Goal: Information Seeking & Learning: Learn about a topic

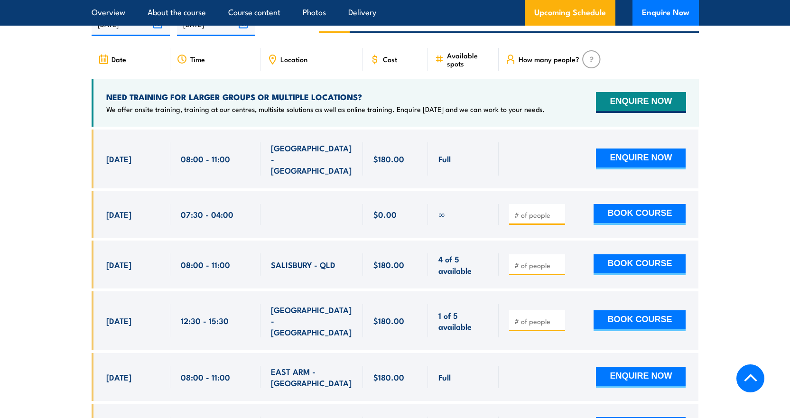
scroll to position [1614, 0]
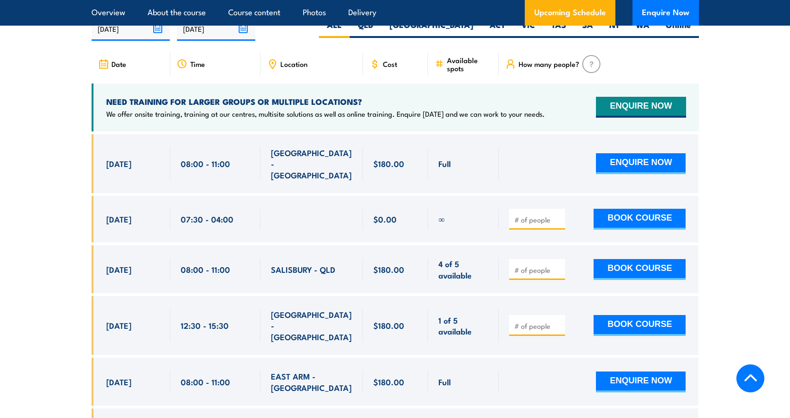
scroll to position [1519, 0]
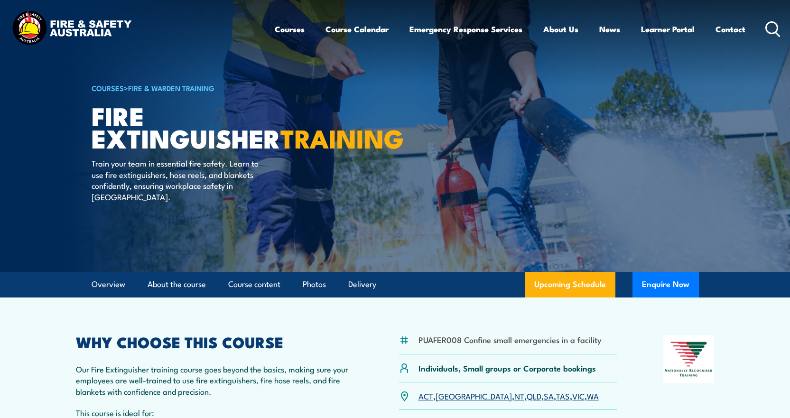
click at [172, 87] on link "Fire & Warden Training" at bounding box center [171, 88] width 86 height 10
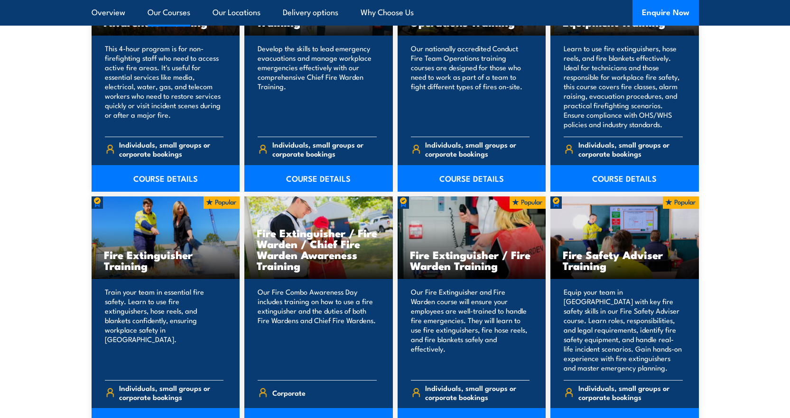
scroll to position [902, 0]
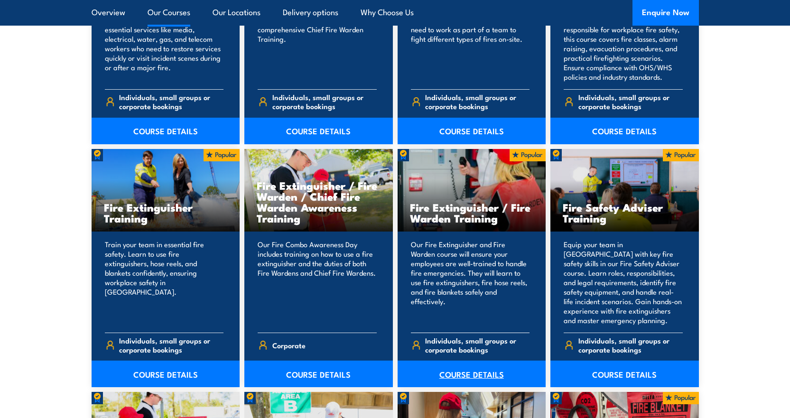
click at [466, 375] on link "COURSE DETAILS" at bounding box center [472, 374] width 149 height 27
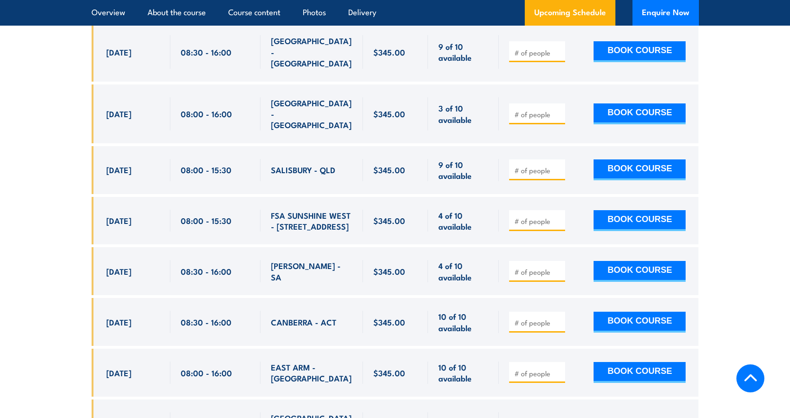
scroll to position [2326, 0]
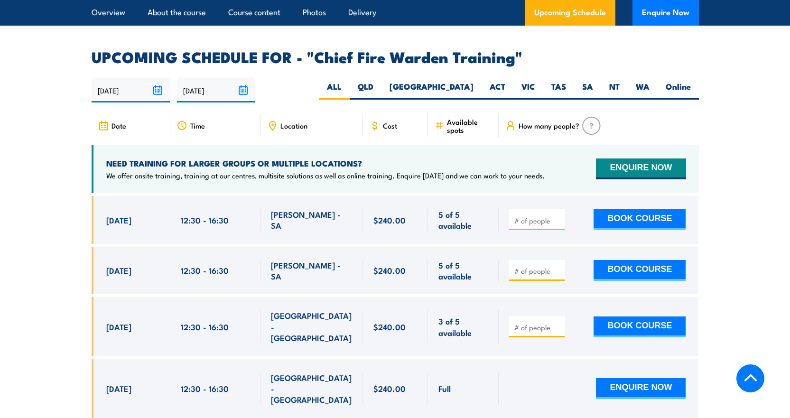
scroll to position [1661, 0]
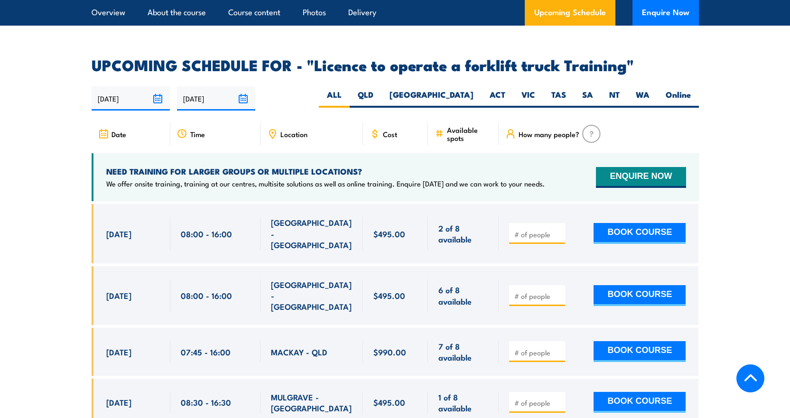
scroll to position [1566, 0]
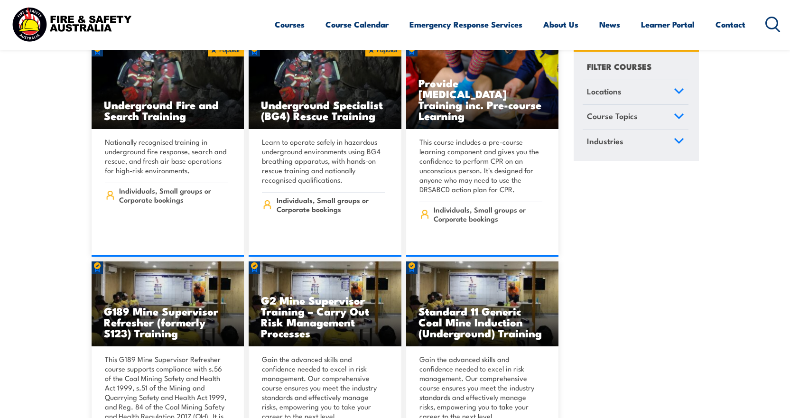
scroll to position [285, 0]
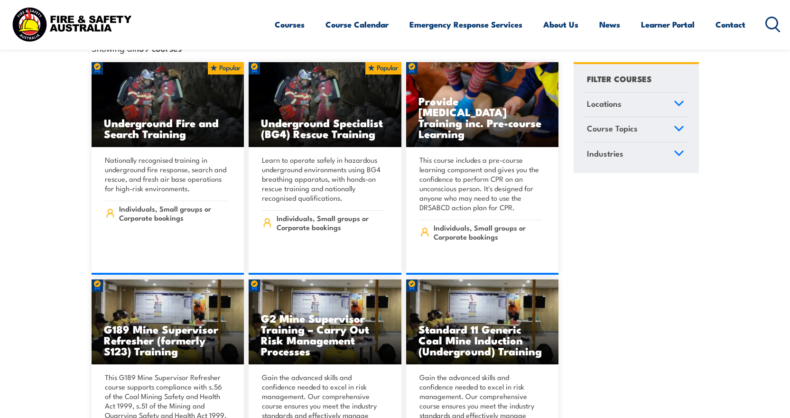
click at [682, 125] on link "Course Topics" at bounding box center [636, 129] width 106 height 25
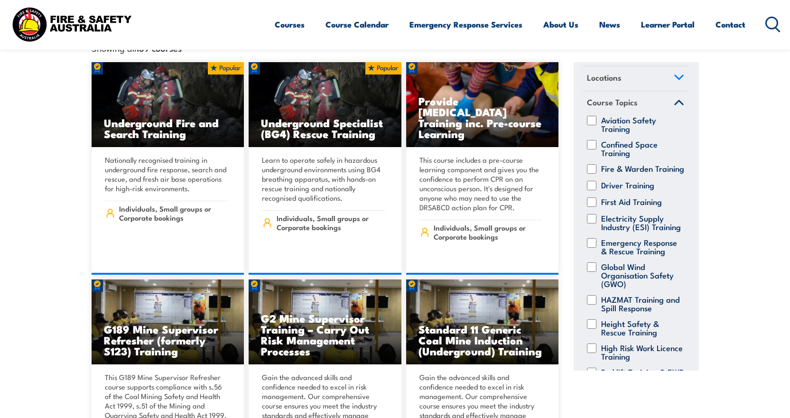
scroll to position [47, 0]
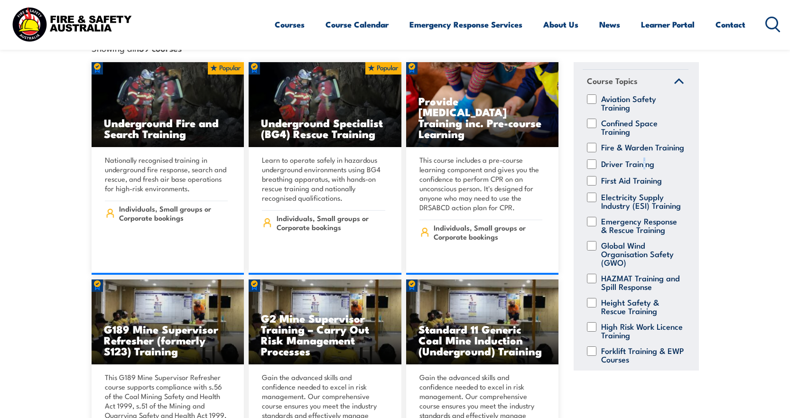
click at [641, 162] on label "Driver Training" at bounding box center [627, 163] width 53 height 9
click at [597, 162] on input "Driver Training" at bounding box center [591, 163] width 9 height 9
checkbox input "true"
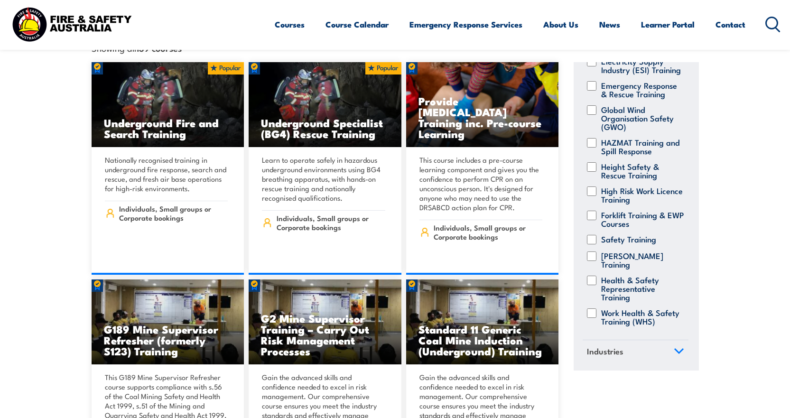
scroll to position [199, 0]
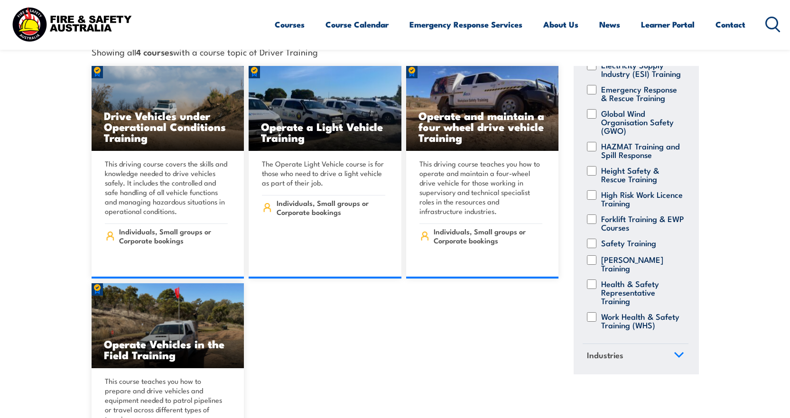
scroll to position [285, 0]
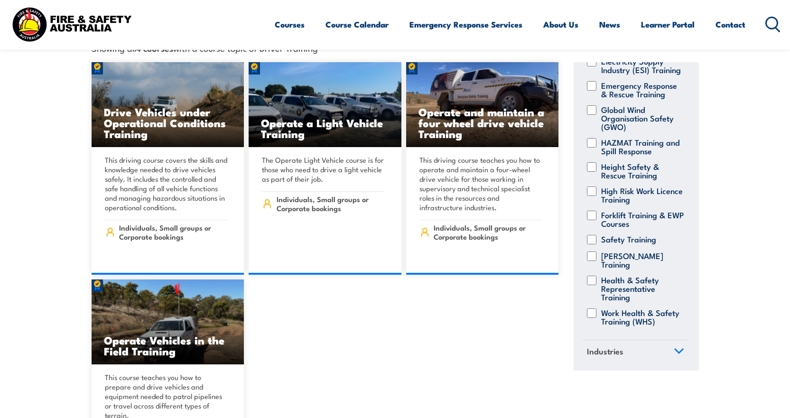
click at [633, 211] on label "Forklift Training & EWP Courses" at bounding box center [642, 219] width 83 height 17
click at [597, 211] on input "Forklift Training & EWP Courses" at bounding box center [591, 215] width 9 height 9
checkbox input "true"
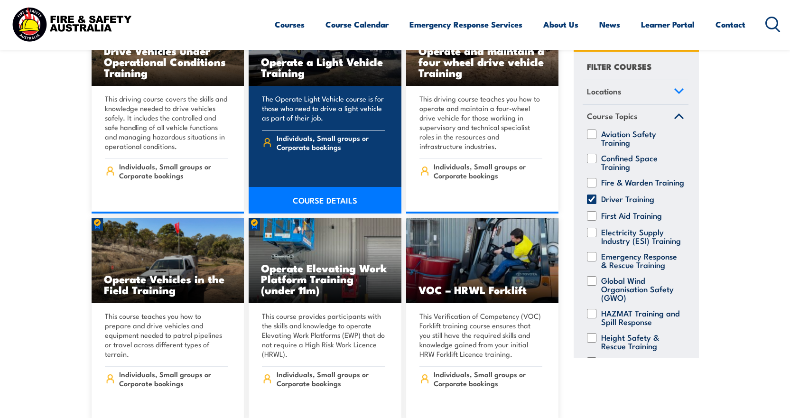
scroll to position [427, 0]
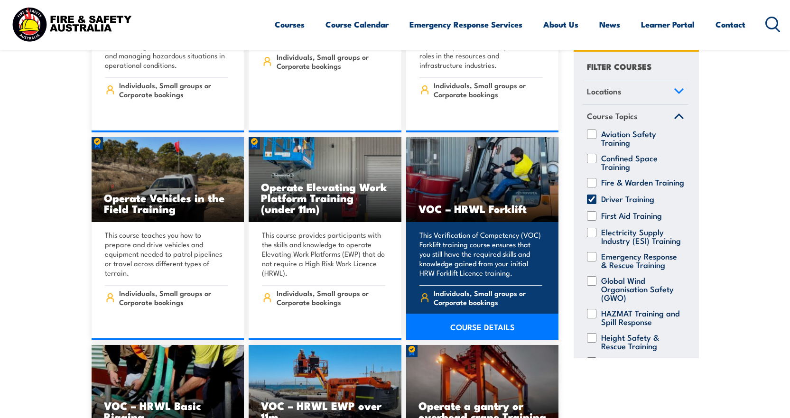
click at [468, 203] on h3 "VOC – HRWL Forklift" at bounding box center [483, 208] width 128 height 11
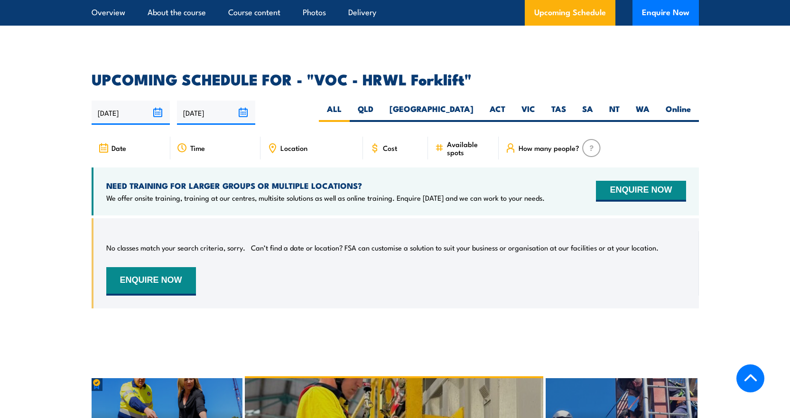
scroll to position [1377, 0]
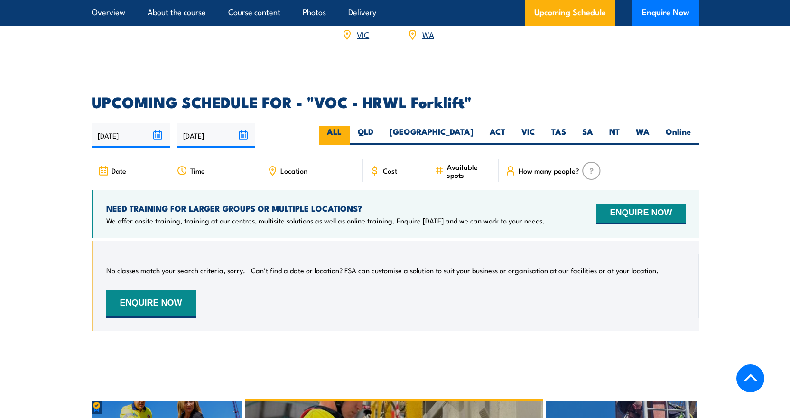
click at [350, 126] on label "ALL" at bounding box center [334, 135] width 31 height 19
click at [348, 126] on input "ALL" at bounding box center [345, 129] width 6 height 6
click at [398, 159] on div "Cost" at bounding box center [396, 170] width 66 height 23
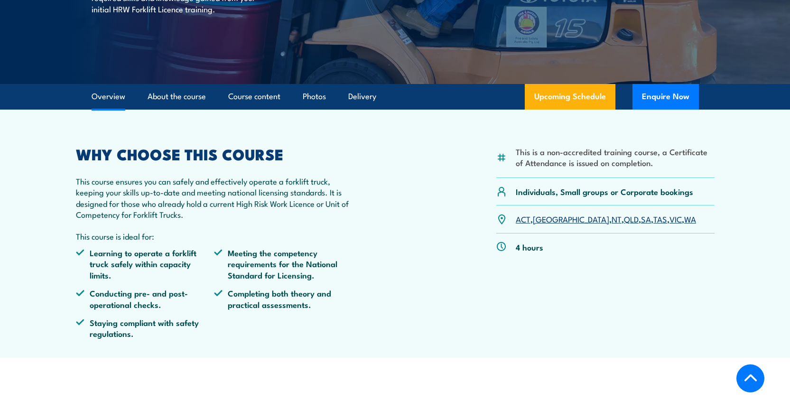
scroll to position [190, 0]
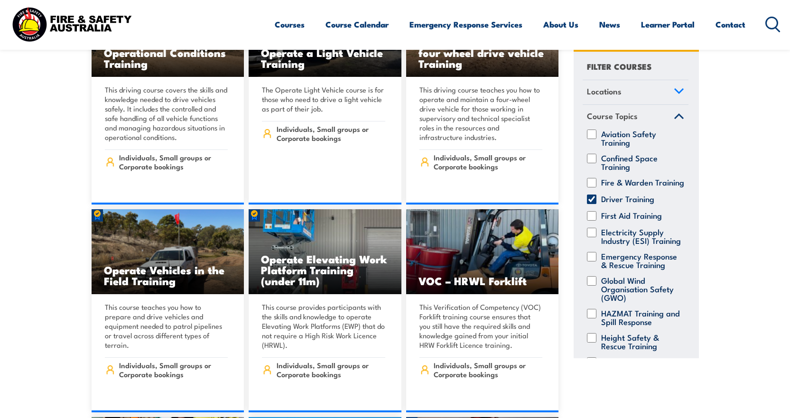
scroll to position [332, 0]
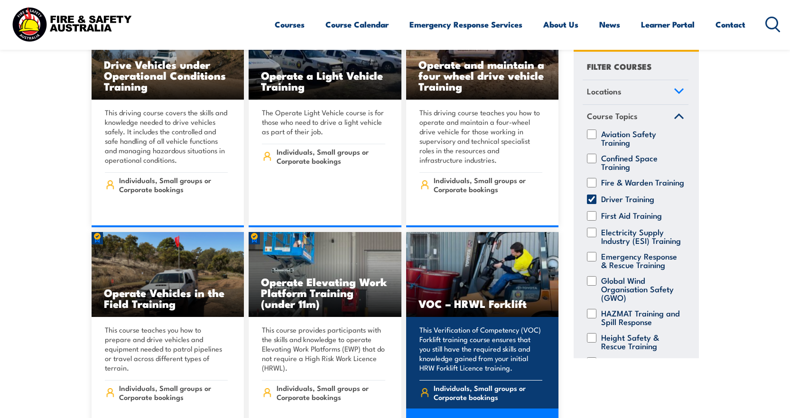
click at [476, 409] on link "COURSE DETAILS" at bounding box center [482, 422] width 153 height 27
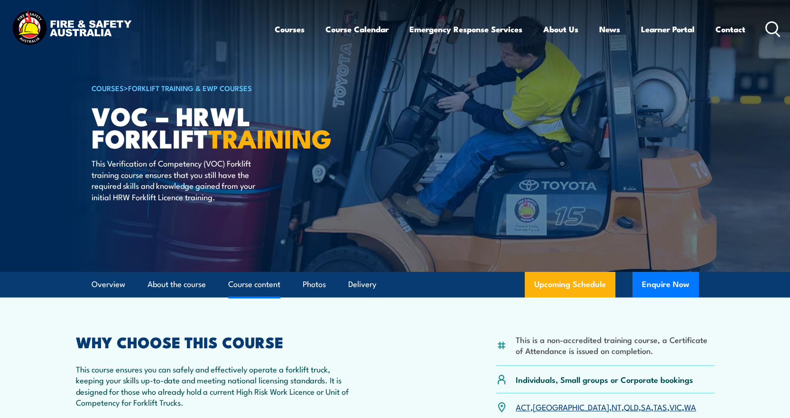
click at [269, 291] on link "Course content" at bounding box center [254, 284] width 52 height 25
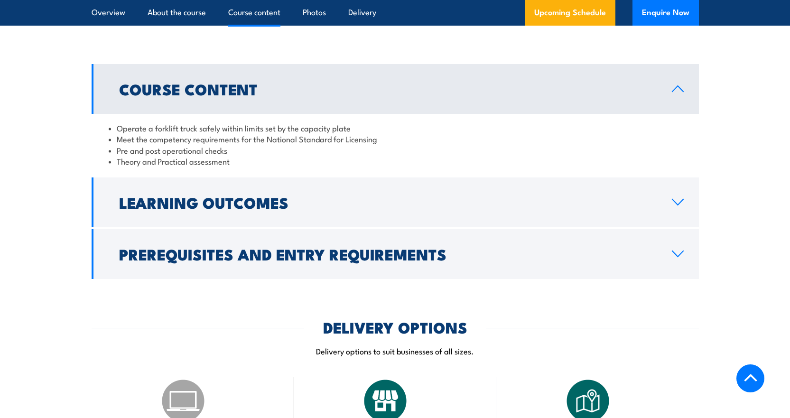
scroll to position [777, 0]
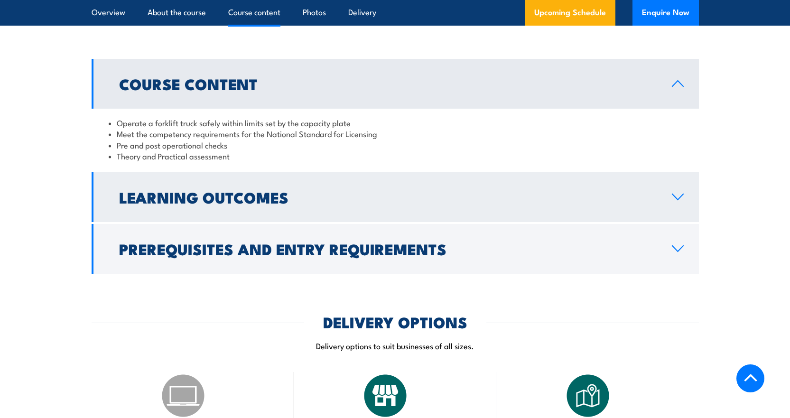
click at [233, 200] on h2 "Learning Outcomes" at bounding box center [388, 196] width 538 height 13
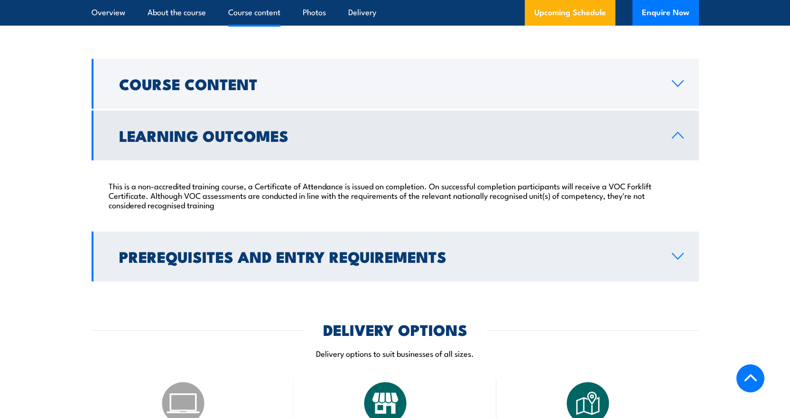
click at [244, 260] on h2 "Prerequisites and Entry Requirements" at bounding box center [388, 256] width 538 height 13
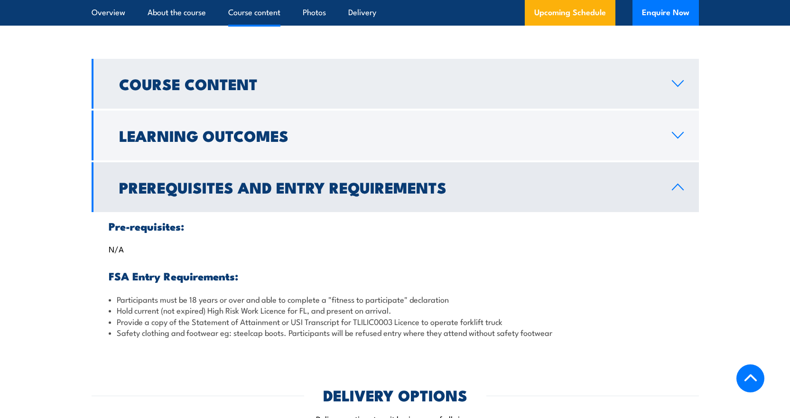
click at [174, 90] on h2 "Course Content" at bounding box center [388, 83] width 538 height 13
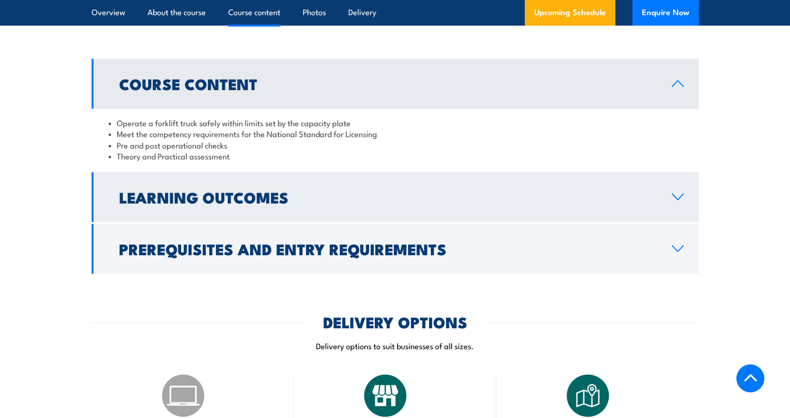
click at [185, 184] on link "Learning Outcomes" at bounding box center [396, 197] width 608 height 50
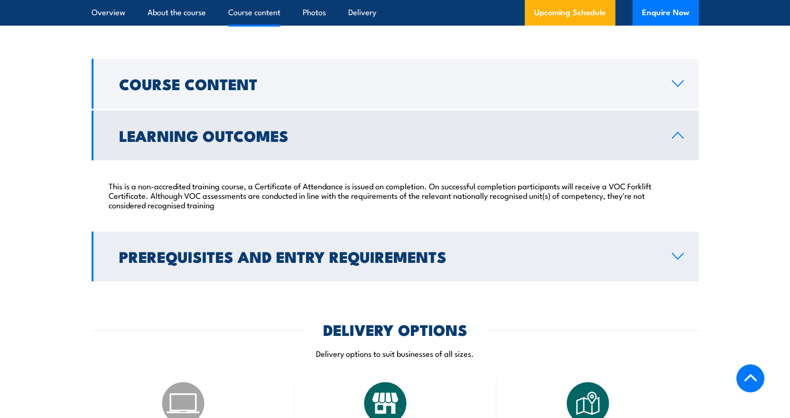
click at [185, 252] on h2 "Prerequisites and Entry Requirements" at bounding box center [388, 256] width 538 height 13
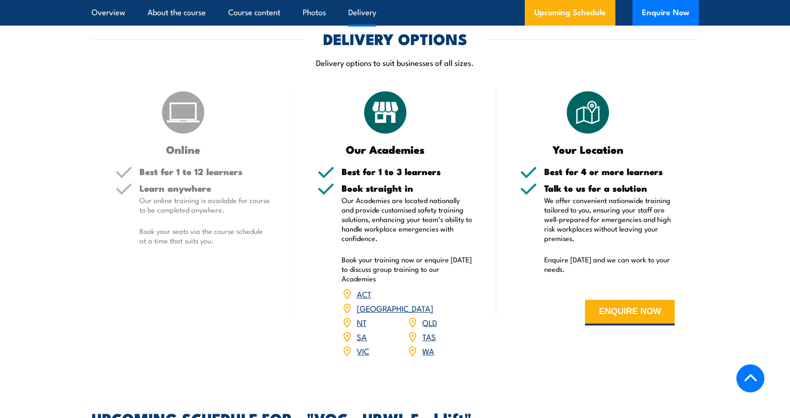
scroll to position [1156, 0]
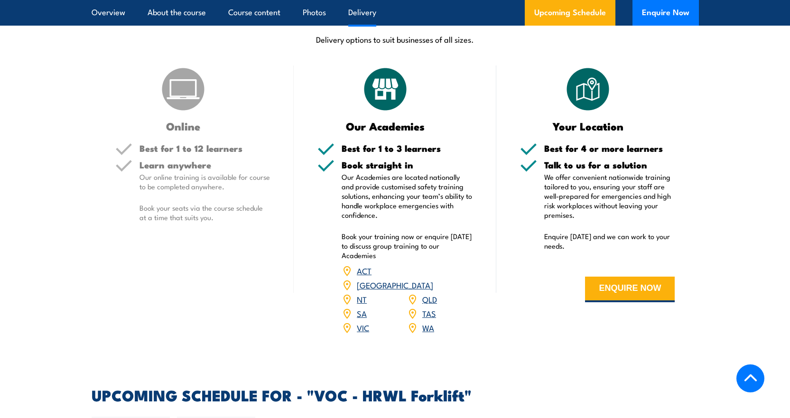
click at [411, 194] on p "Our Academies are located nationally and provide customised safety training sol…" at bounding box center [407, 195] width 131 height 47
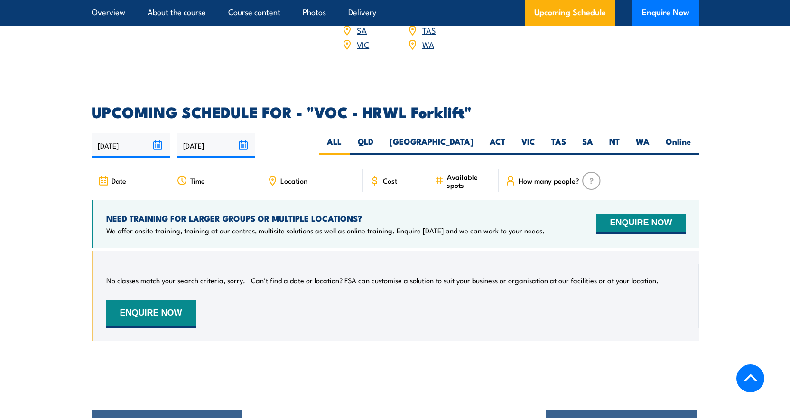
scroll to position [1441, 0]
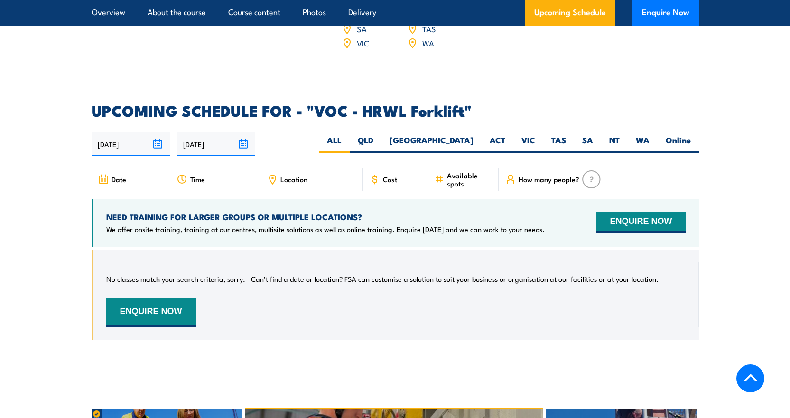
click at [400, 168] on div "Cost" at bounding box center [396, 179] width 66 height 23
click at [244, 132] on input "08/02/2026" at bounding box center [216, 144] width 78 height 24
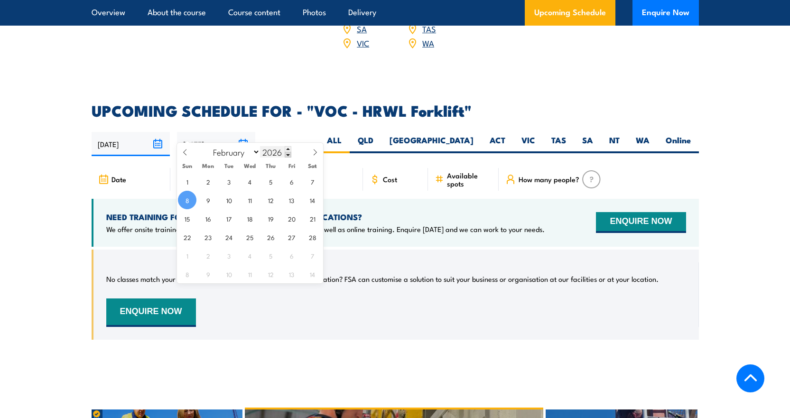
click at [287, 154] on span at bounding box center [288, 155] width 7 height 6
click at [289, 148] on span at bounding box center [288, 149] width 7 height 6
type input "2027"
click at [269, 202] on span "11" at bounding box center [271, 200] width 19 height 19
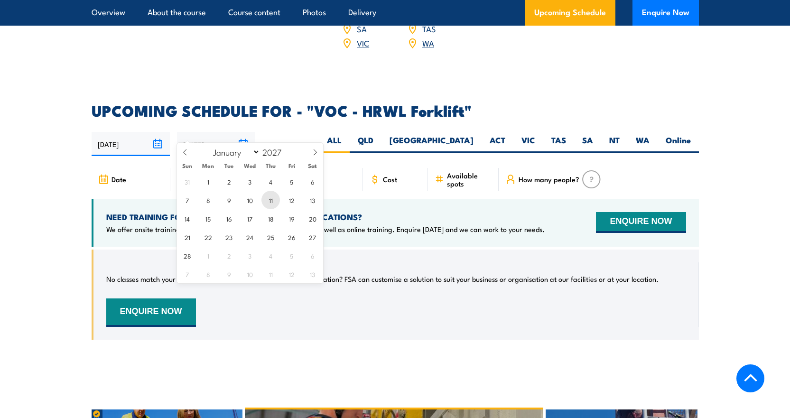
type input "11/02/2027"
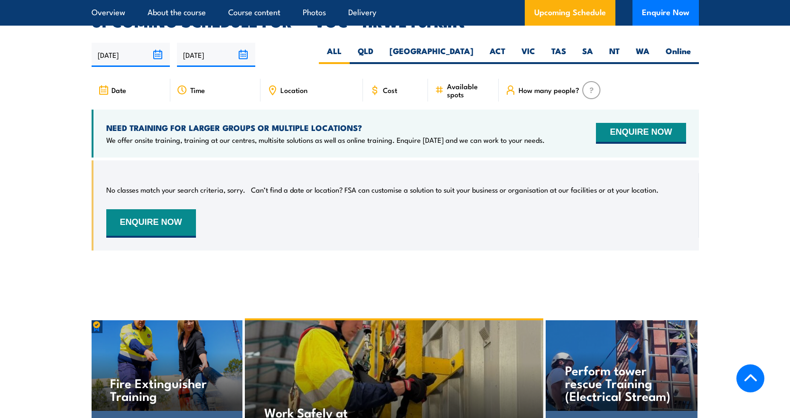
scroll to position [1489, 0]
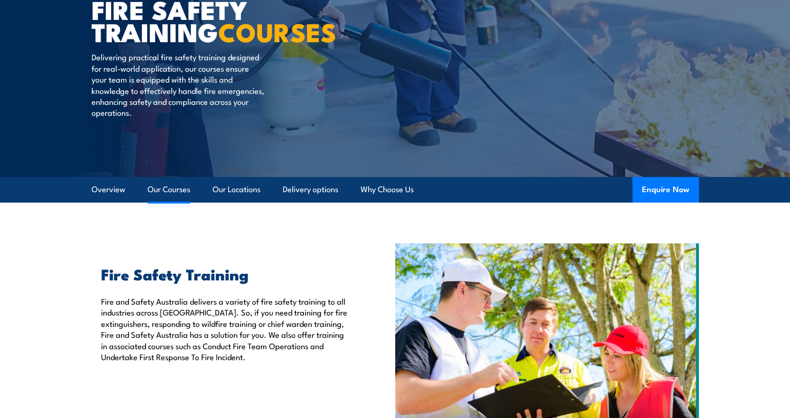
click at [184, 190] on link "Our Courses" at bounding box center [169, 189] width 43 height 25
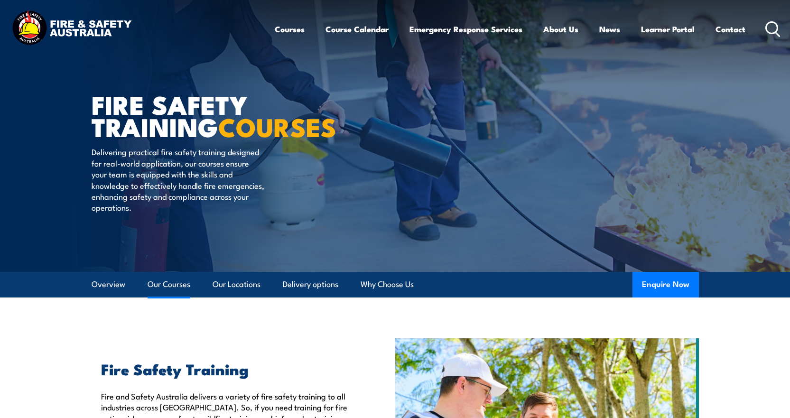
click at [185, 289] on link "Our Courses" at bounding box center [169, 284] width 43 height 25
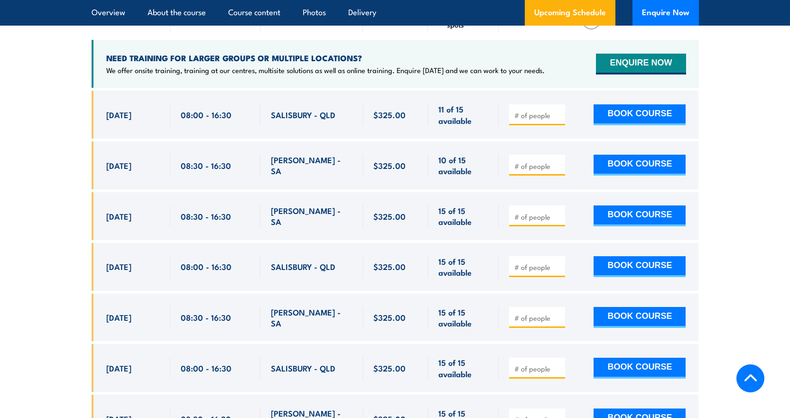
scroll to position [1614, 0]
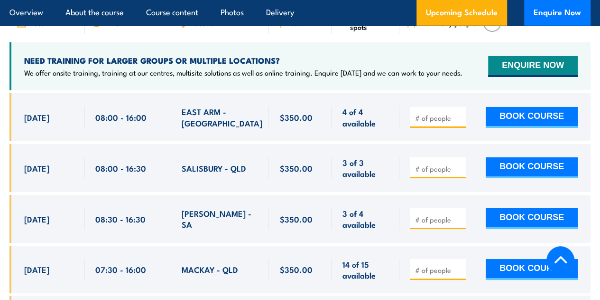
scroll to position [1609, 0]
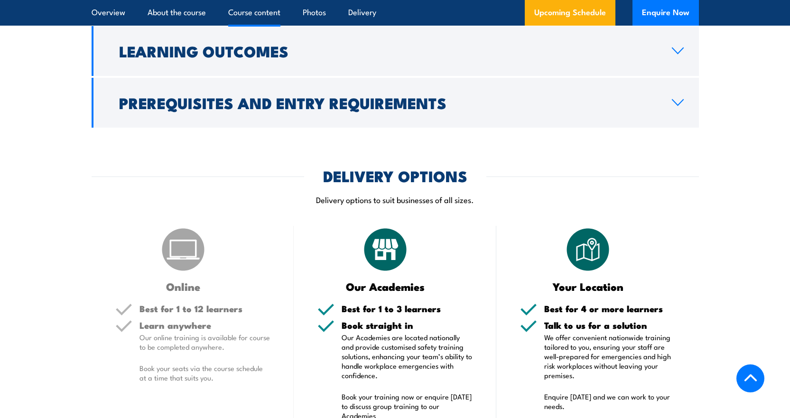
scroll to position [949, 0]
